Goal: Information Seeking & Learning: Check status

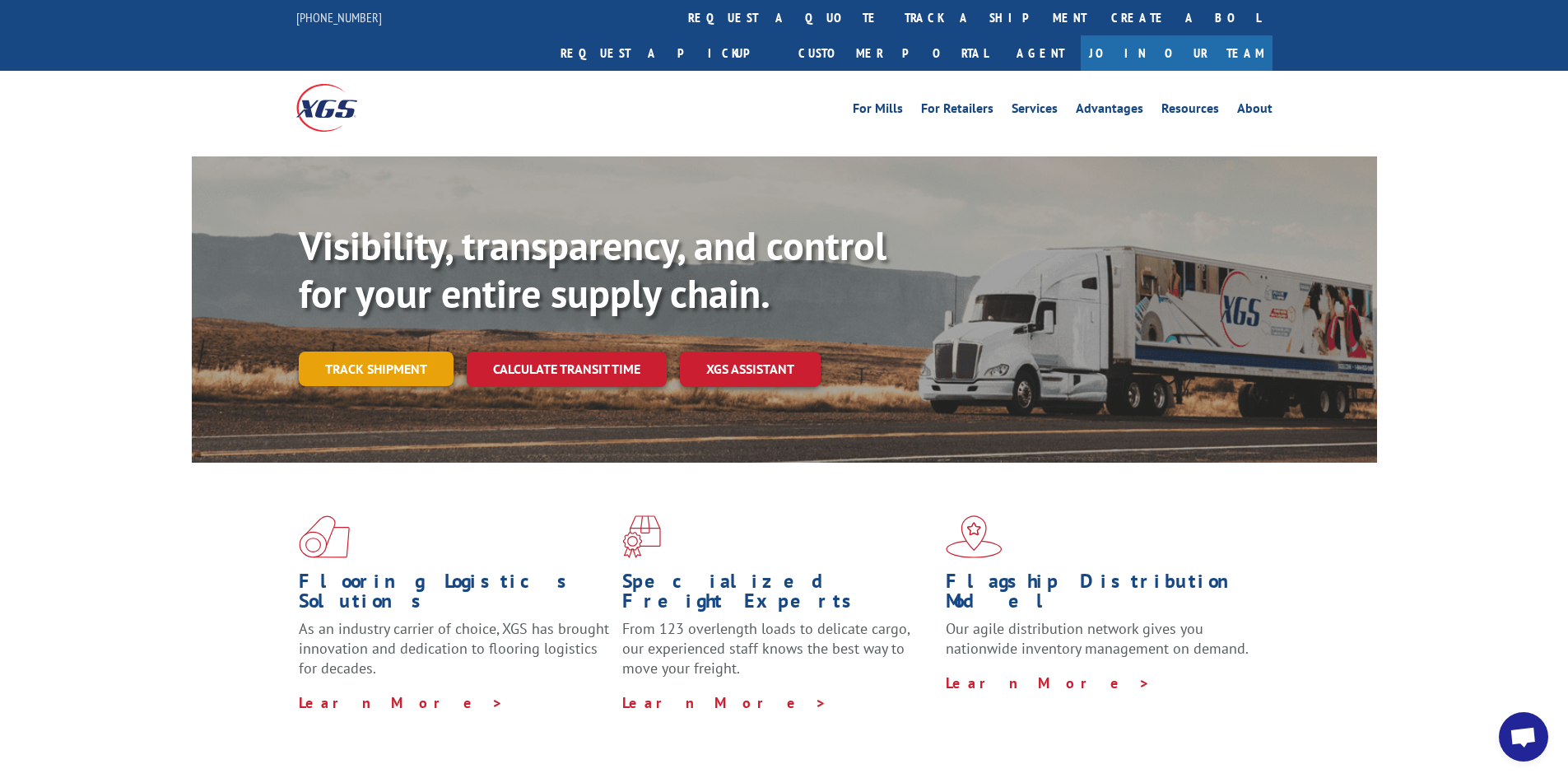
click at [405, 352] on link "Track shipment" at bounding box center [376, 368] width 155 height 34
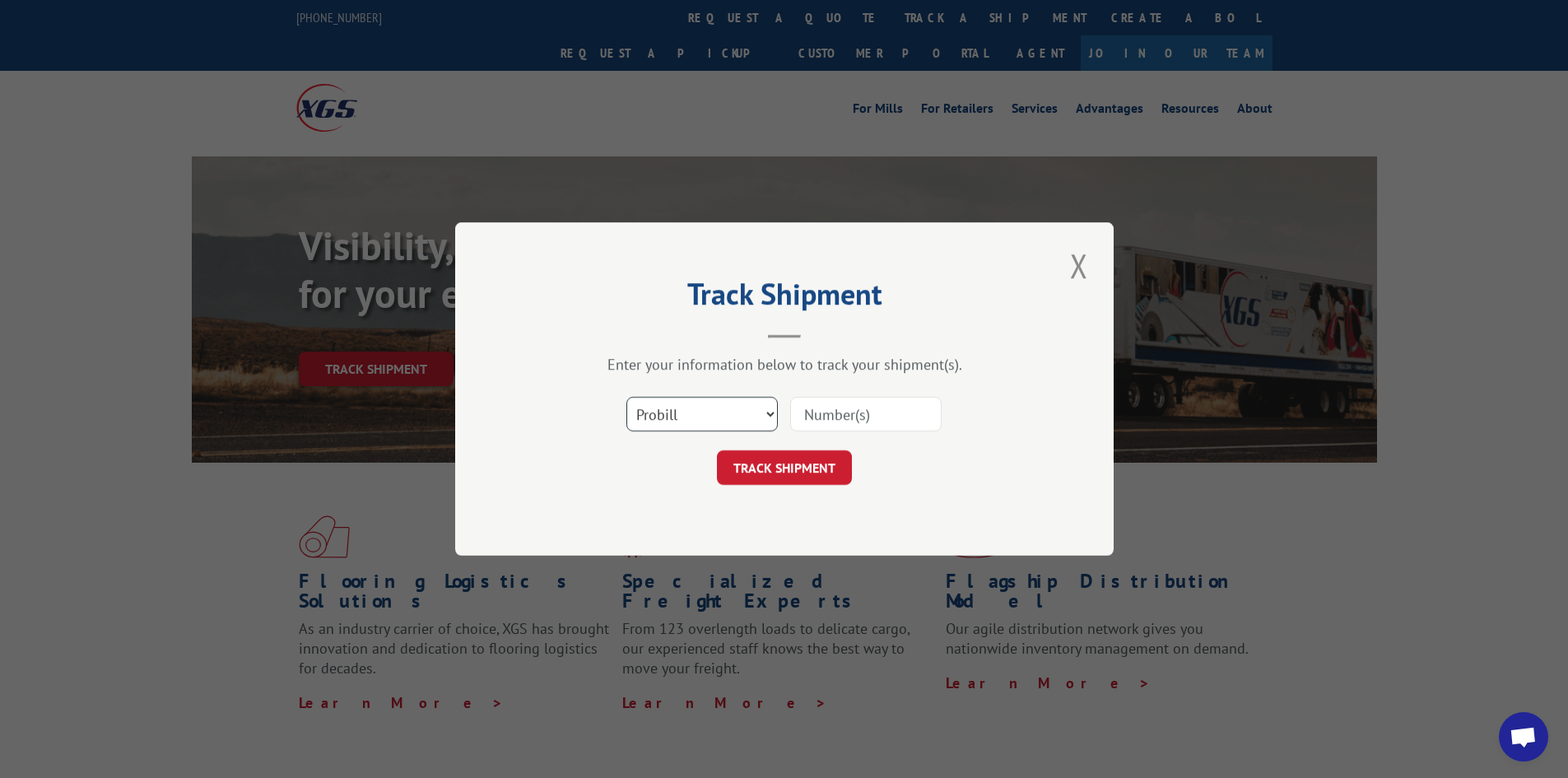
click at [683, 410] on select "Select category... Probill BOL PO" at bounding box center [702, 414] width 151 height 34
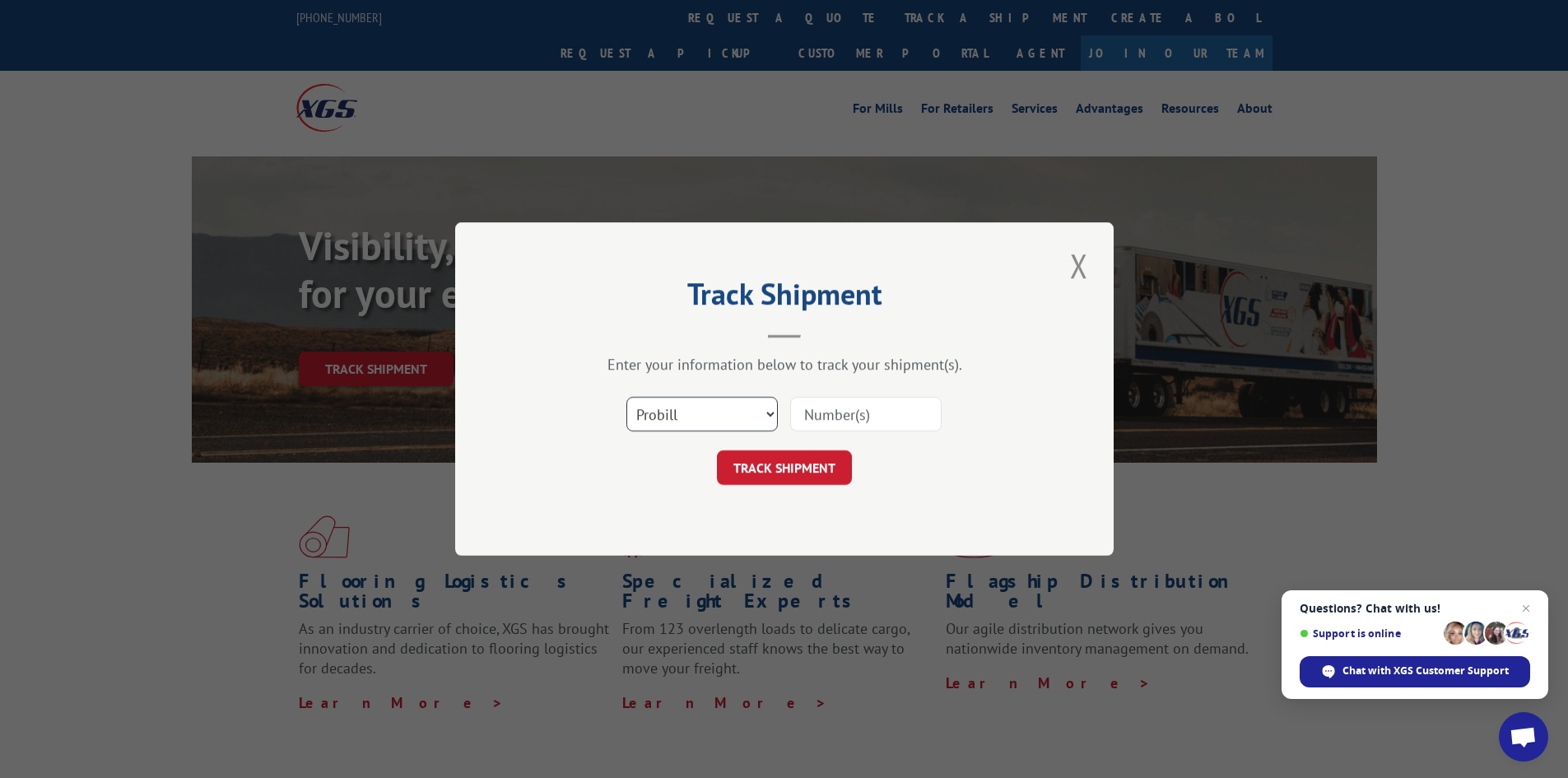
select select "bol"
click at [626, 397] on select "Select category... Probill BOL PO" at bounding box center [702, 414] width 151 height 34
click at [834, 417] on input at bounding box center [866, 414] width 151 height 34
paste input "5957154"
type input "5957154"
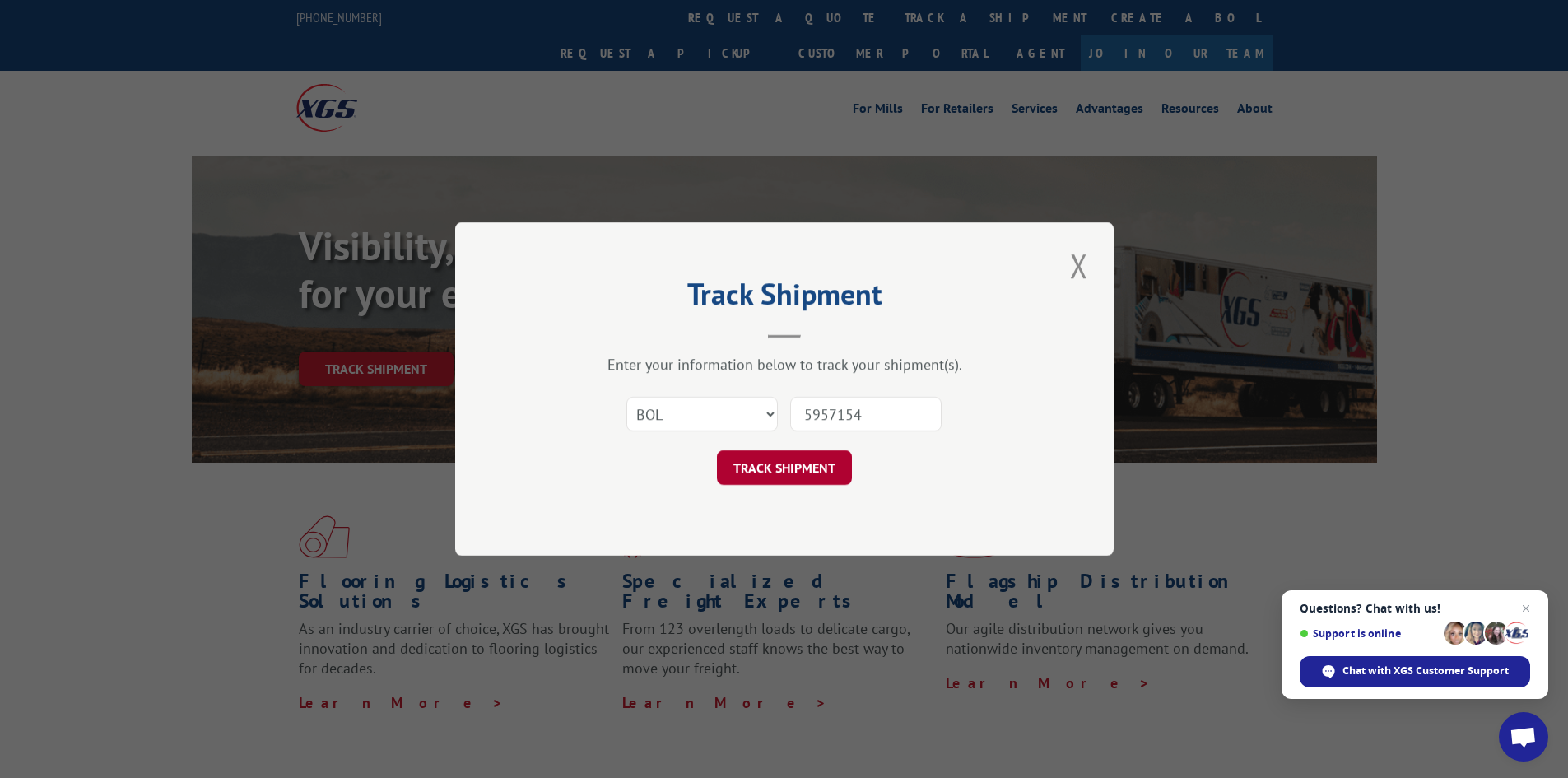
click at [807, 456] on button "TRACK SHIPMENT" at bounding box center [784, 468] width 135 height 34
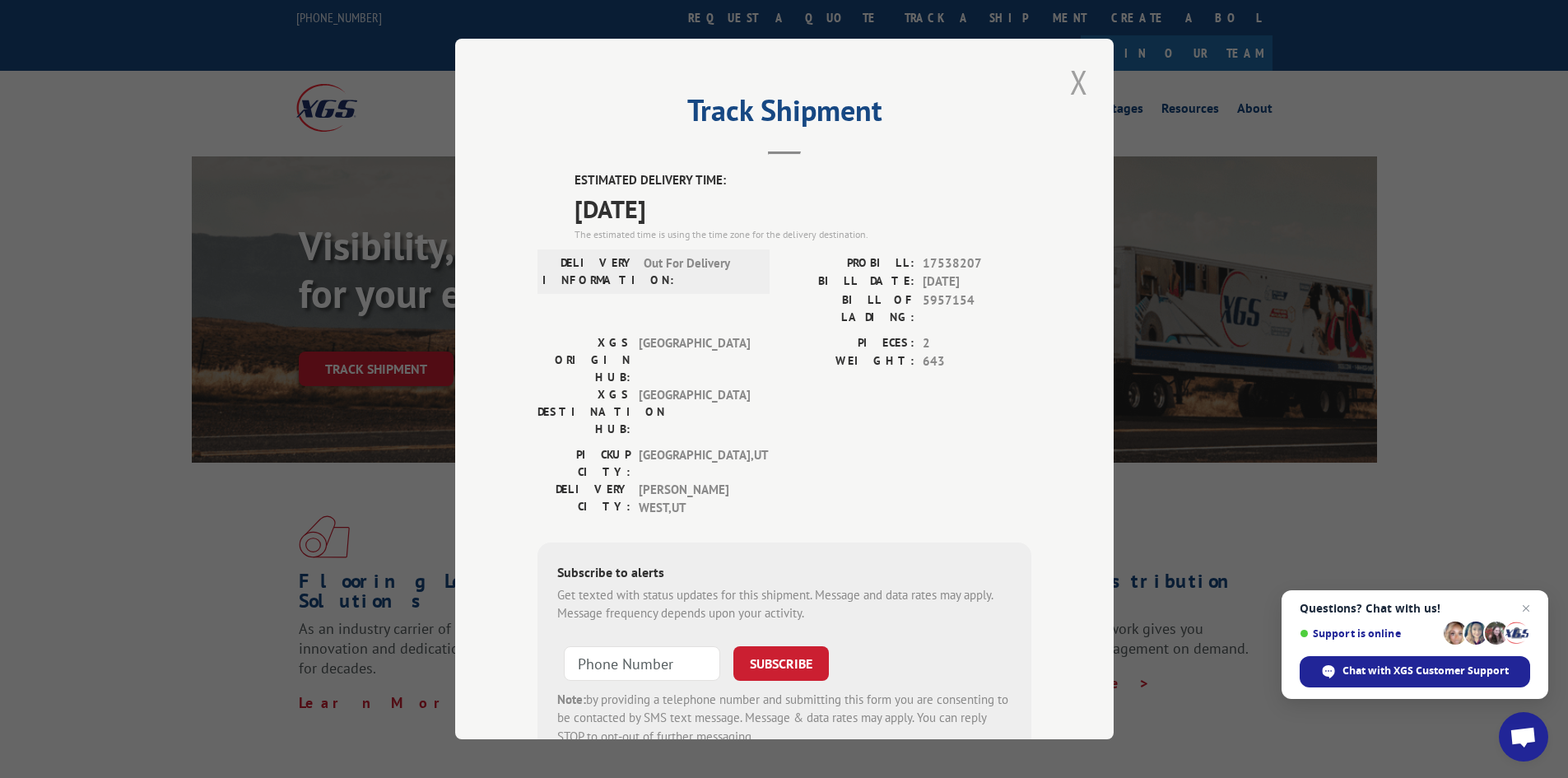
click at [1074, 86] on button "Close modal" at bounding box center [1079, 82] width 28 height 45
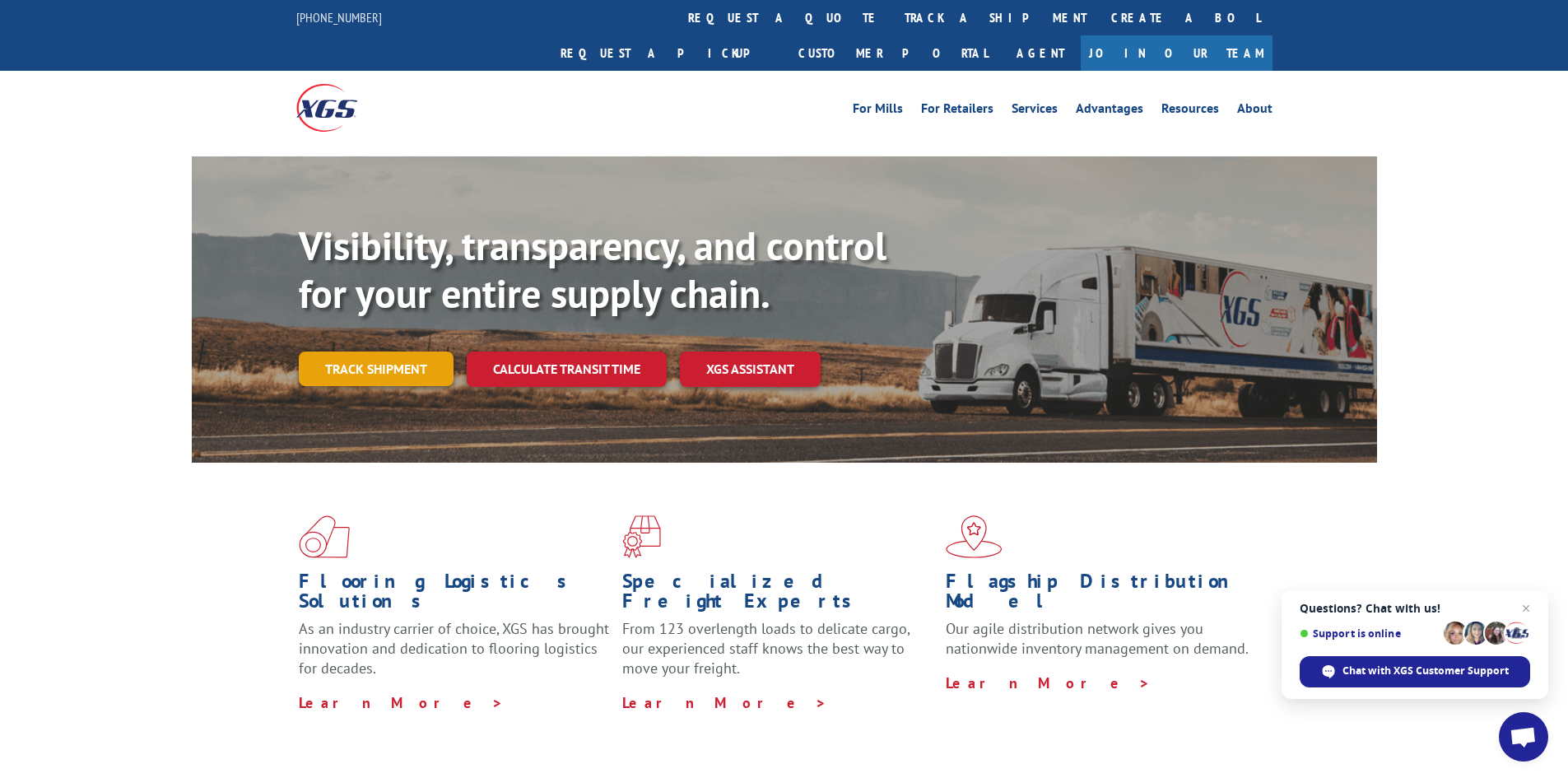
click at [421, 352] on link "Track shipment" at bounding box center [376, 368] width 155 height 34
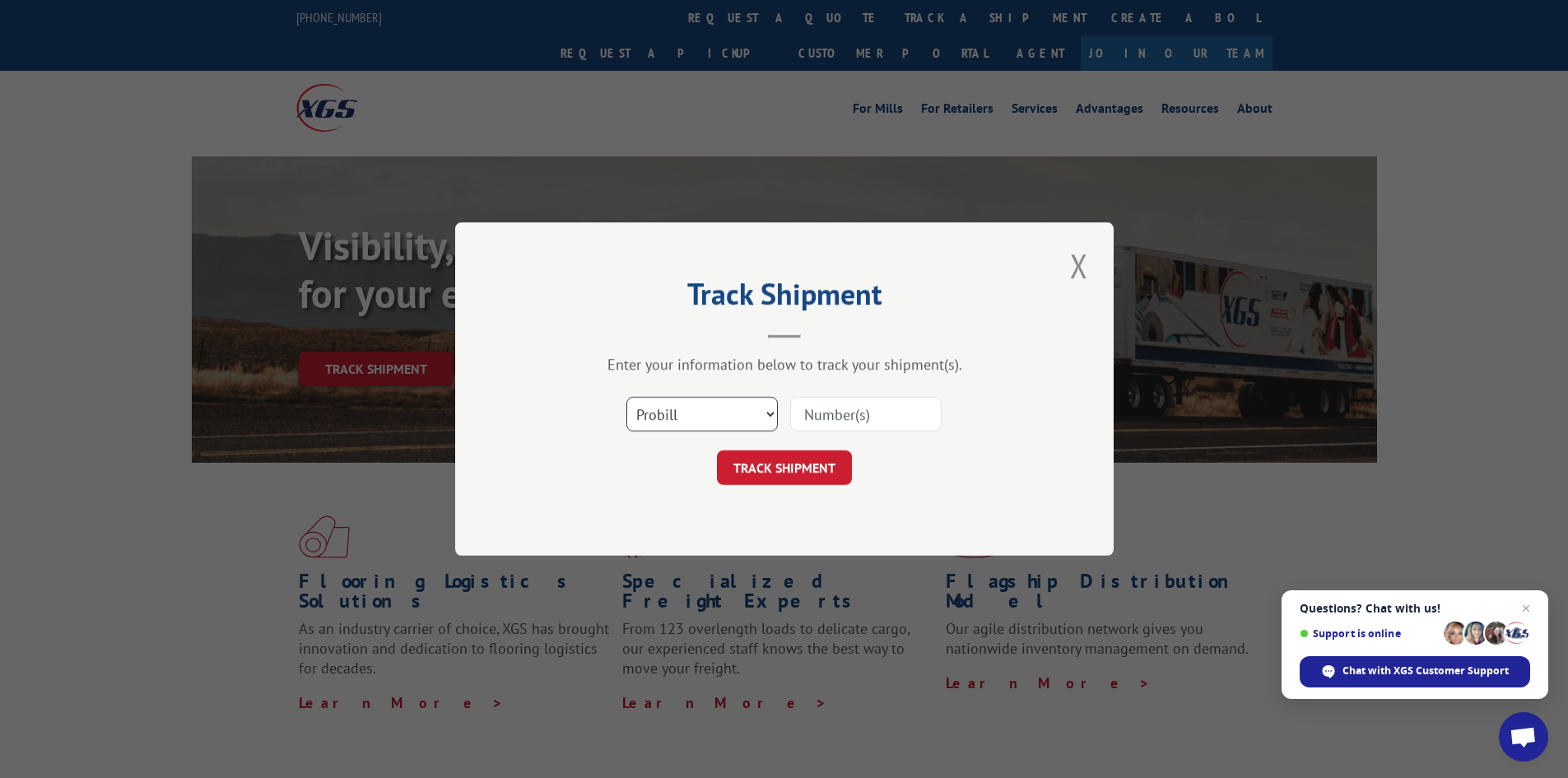
click at [656, 421] on select "Select category... Probill BOL PO" at bounding box center [702, 414] width 151 height 34
select select "bol"
click at [626, 397] on select "Select category... Probill BOL PO" at bounding box center [702, 414] width 151 height 34
click at [824, 417] on input at bounding box center [866, 414] width 151 height 34
paste input "5957154"
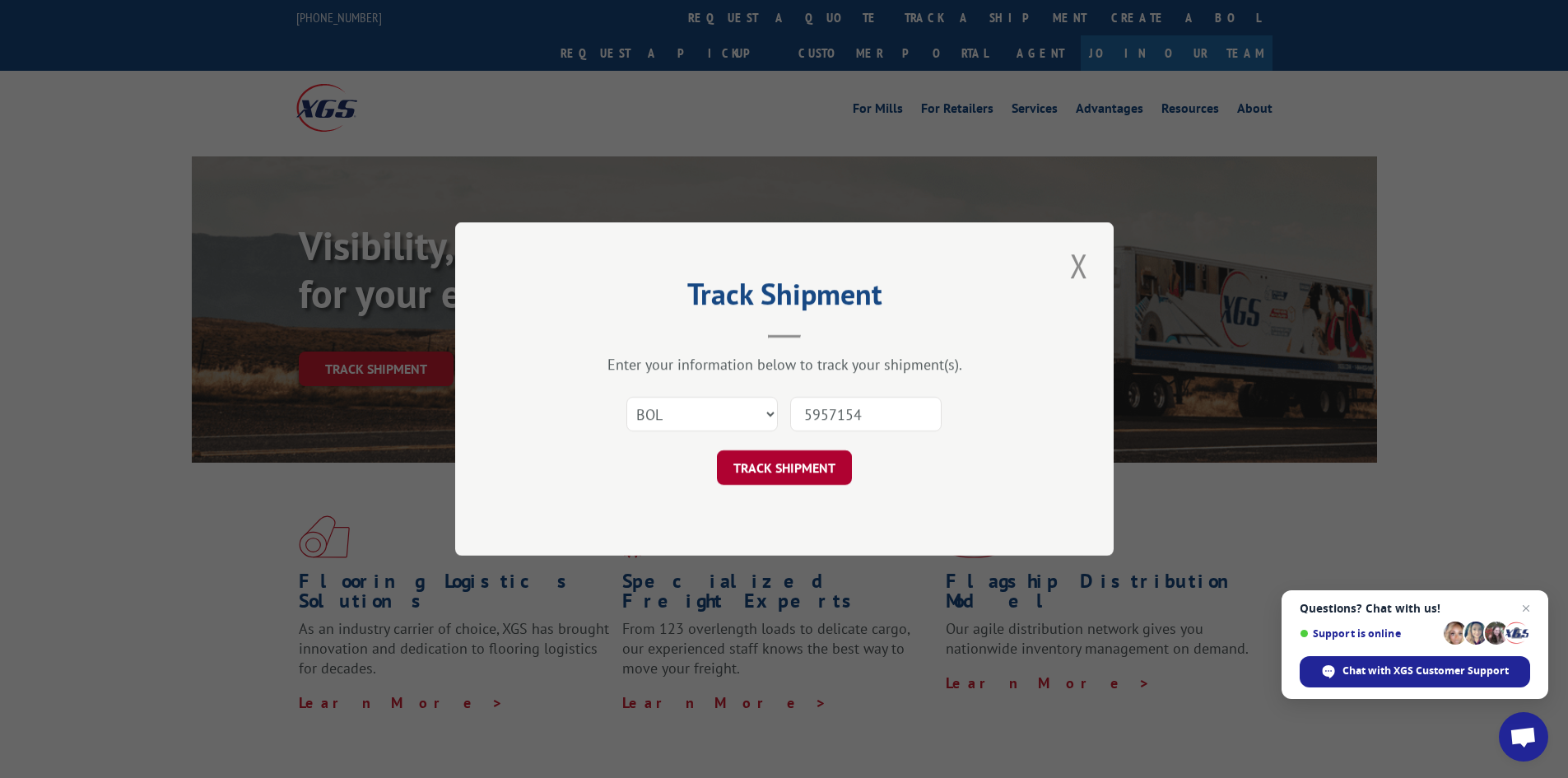
type input "5957154"
click at [817, 461] on button "TRACK SHIPMENT" at bounding box center [784, 468] width 135 height 34
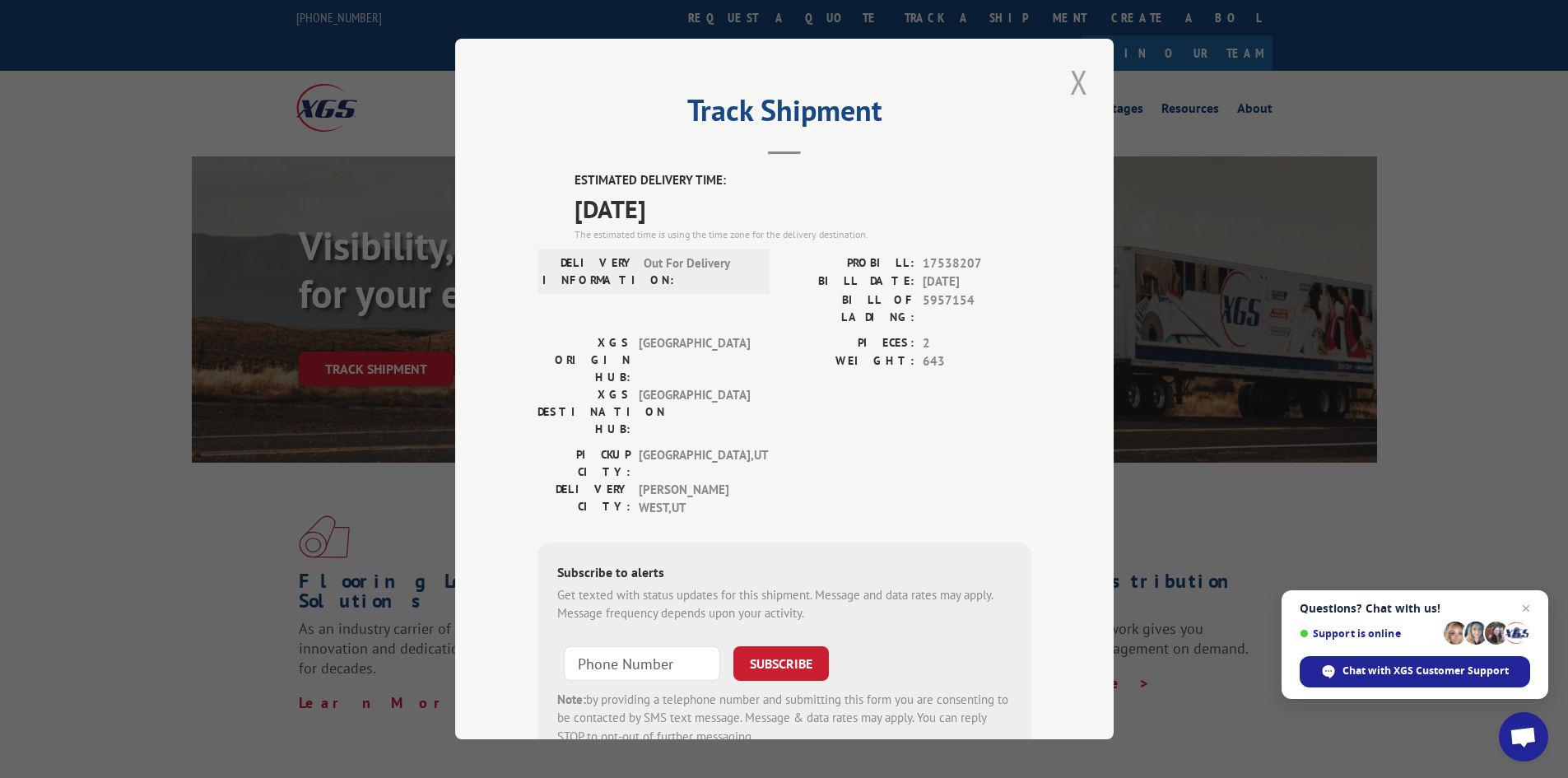
click at [1077, 92] on button "Close modal" at bounding box center [1079, 82] width 28 height 45
